Goal: Navigation & Orientation: Find specific page/section

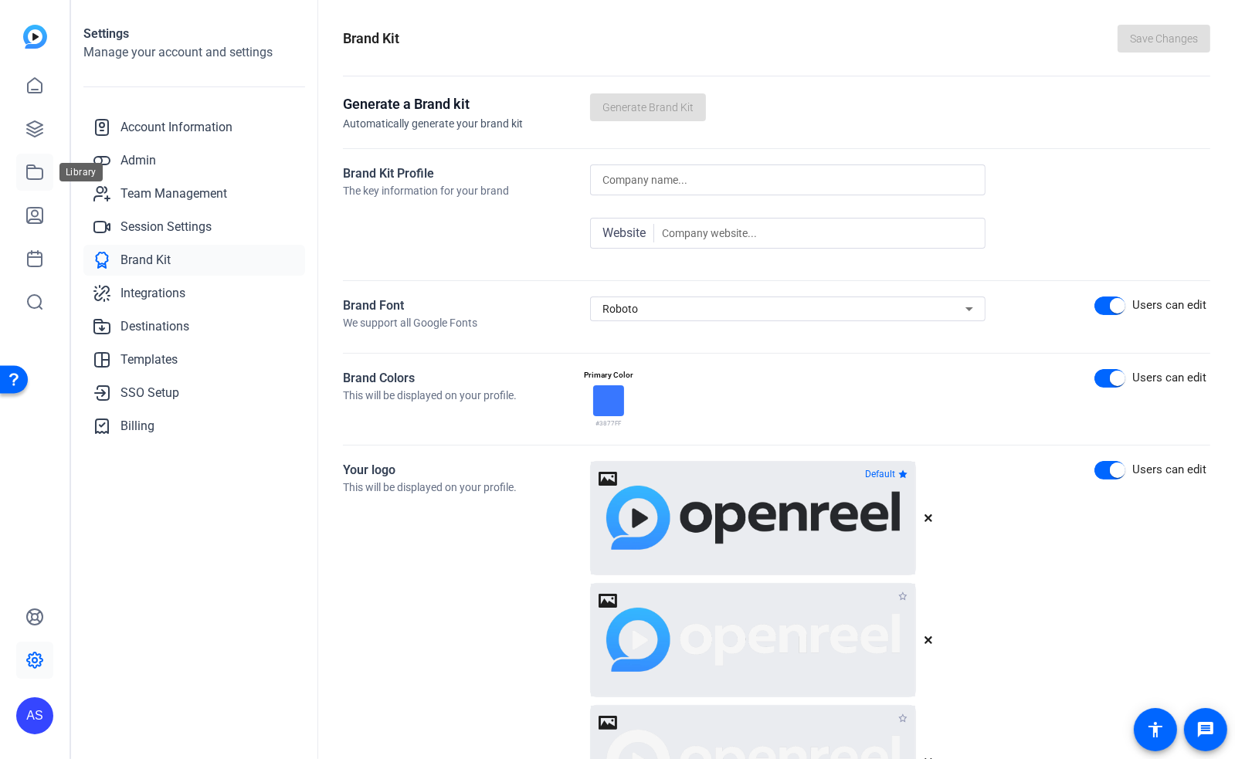
click at [27, 174] on icon at bounding box center [34, 172] width 15 height 14
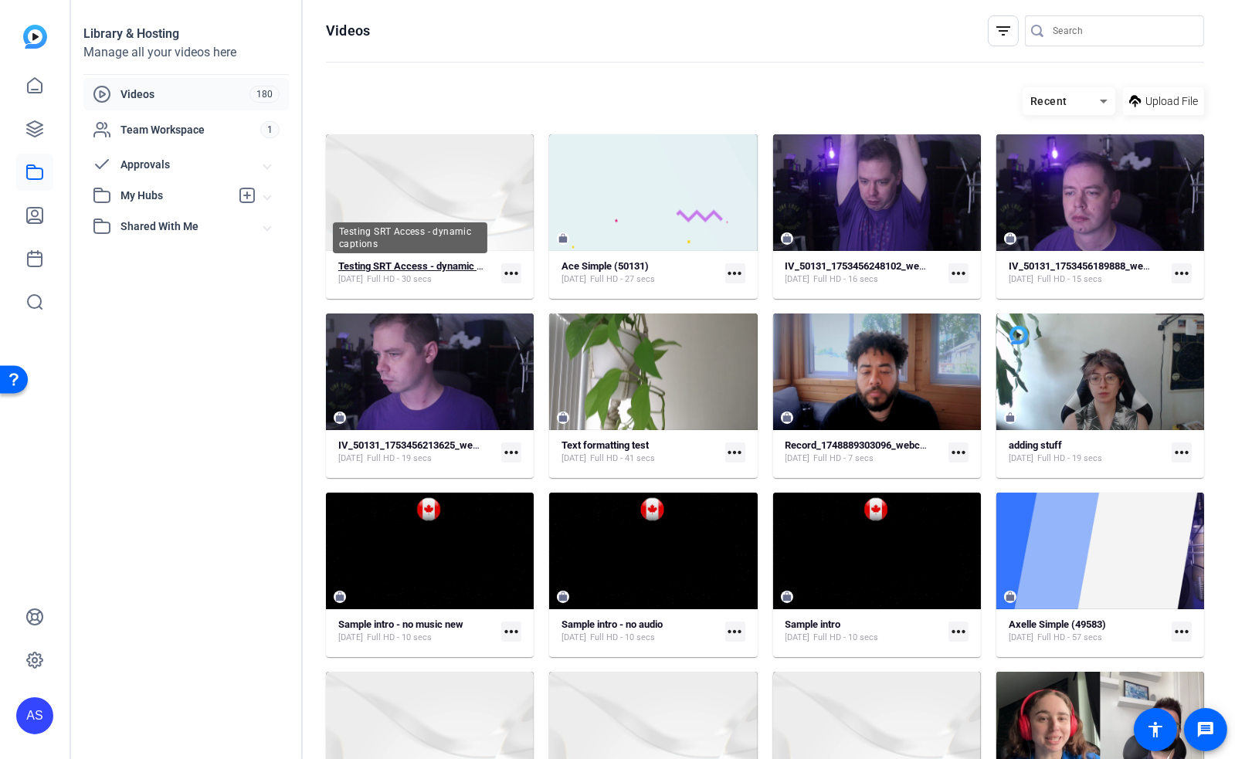
click at [415, 263] on strong "Testing SRT Access - dynamic captions" at bounding box center [426, 266] width 176 height 12
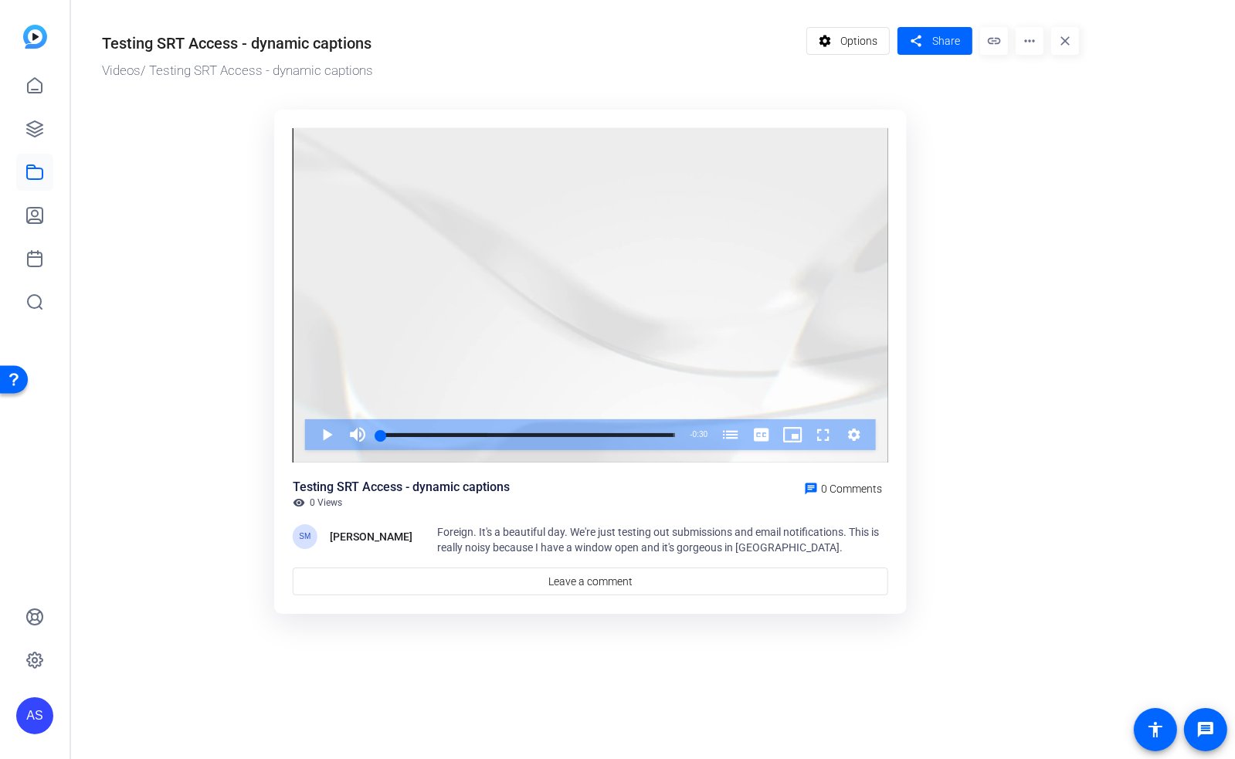
click at [1029, 47] on mat-icon "more_horiz" at bounding box center [1029, 41] width 28 height 28
click at [30, 167] on div at bounding box center [617, 379] width 1235 height 759
click at [37, 177] on icon at bounding box center [34, 172] width 19 height 19
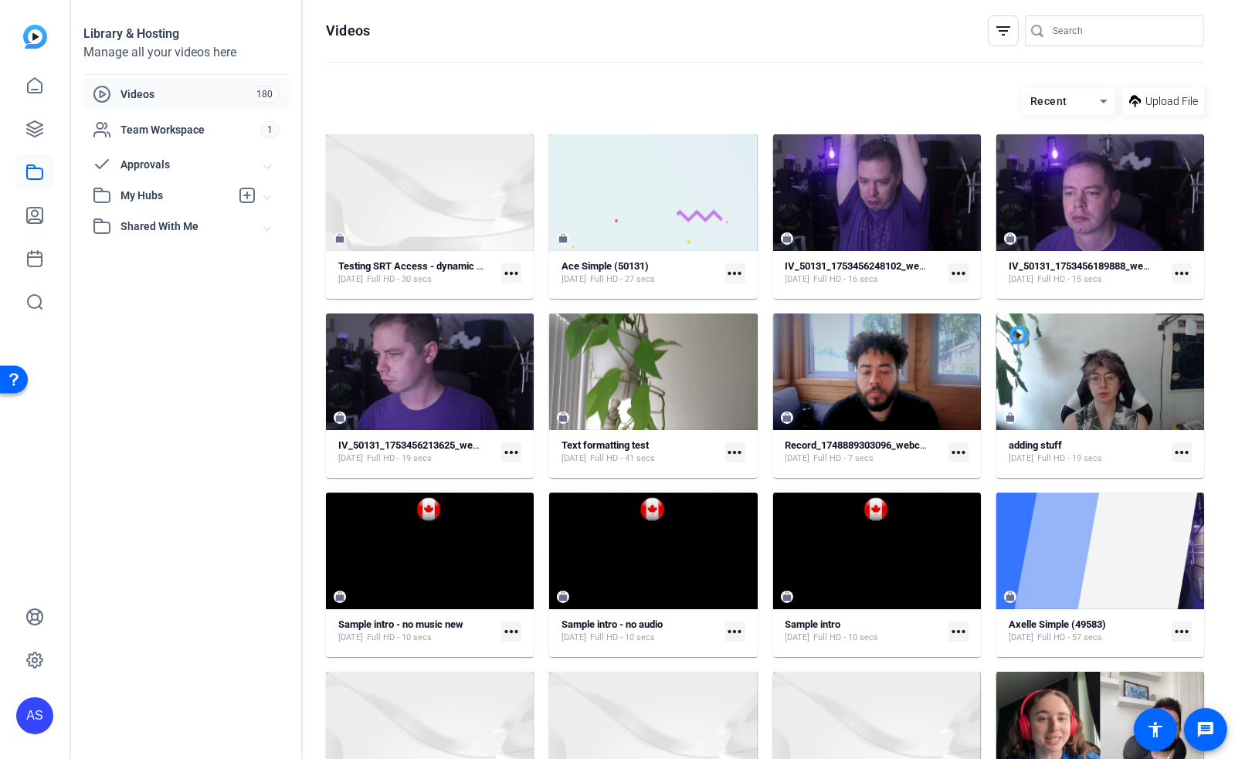
click at [661, 93] on div "Recent Upload File" at bounding box center [765, 101] width 878 height 28
